Goal: Navigation & Orientation: Find specific page/section

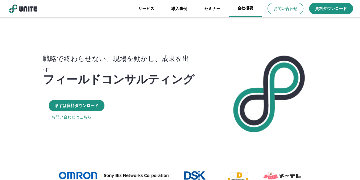
click at [240, 7] on link "会社概要" at bounding box center [245, 8] width 33 height 17
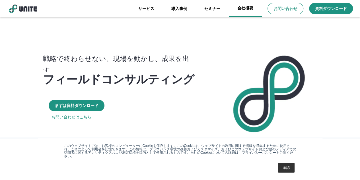
click at [237, 11] on link "会社概要" at bounding box center [245, 8] width 33 height 17
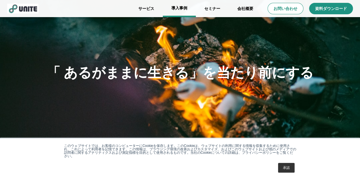
click at [184, 8] on link "導入事例" at bounding box center [179, 8] width 33 height 17
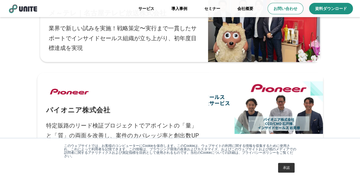
scroll to position [456, 0]
